Goal: Communication & Community: Answer question/provide support

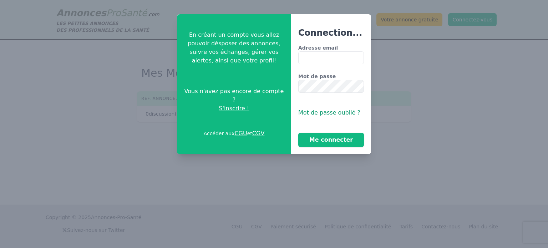
click at [316, 57] on input "Adresse email" at bounding box center [331, 57] width 66 height 13
type input "**********"
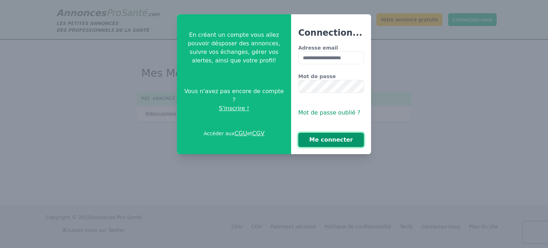
click at [311, 138] on button "Me connecter" at bounding box center [331, 140] width 66 height 14
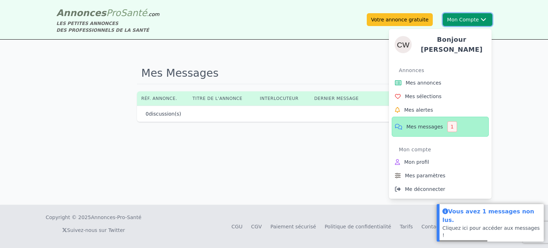
click at [472, 21] on button "Mon Compte Bonjour [PERSON_NAME] annonces Mes sélections Mes alertes Mes messag…" at bounding box center [468, 19] width 50 height 13
click at [432, 128] on link "Mes messages 1" at bounding box center [440, 127] width 97 height 20
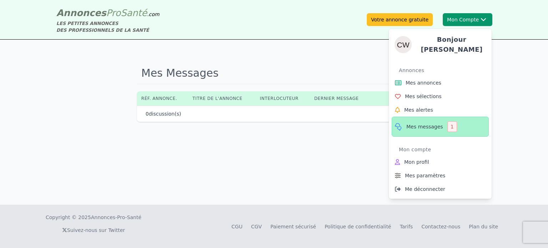
click at [432, 124] on span "Mes messages" at bounding box center [424, 126] width 37 height 7
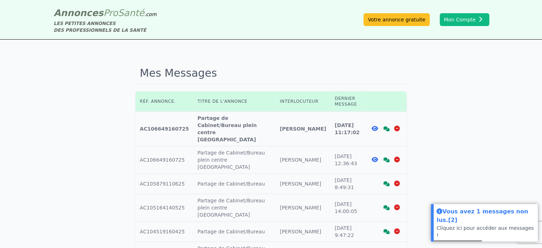
click at [386, 126] on icon at bounding box center [387, 128] width 6 height 5
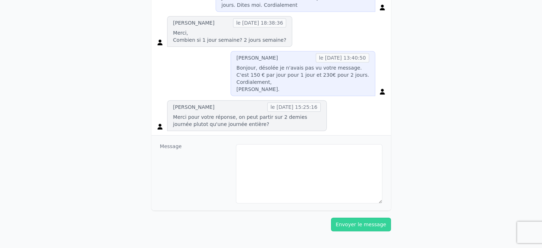
scroll to position [341, 0]
click at [236, 141] on div "Message" at bounding box center [272, 174] width 240 height 75
click at [260, 151] on textarea at bounding box center [309, 174] width 147 height 59
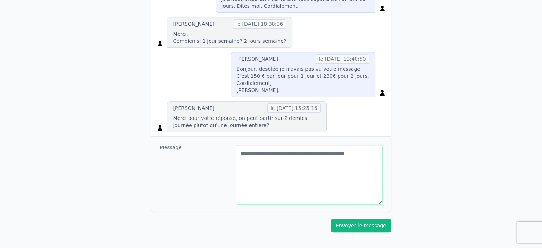
type textarea "**********"
click at [364, 227] on button "Envoyer le message" at bounding box center [361, 226] width 60 height 14
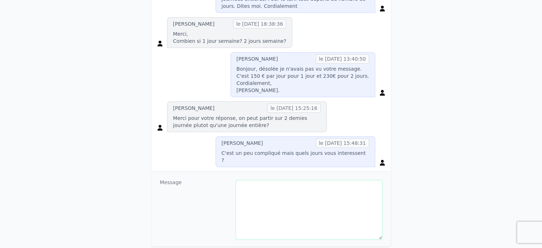
click at [364, 222] on textarea at bounding box center [309, 209] width 147 height 59
